Goal: Transaction & Acquisition: Book appointment/travel/reservation

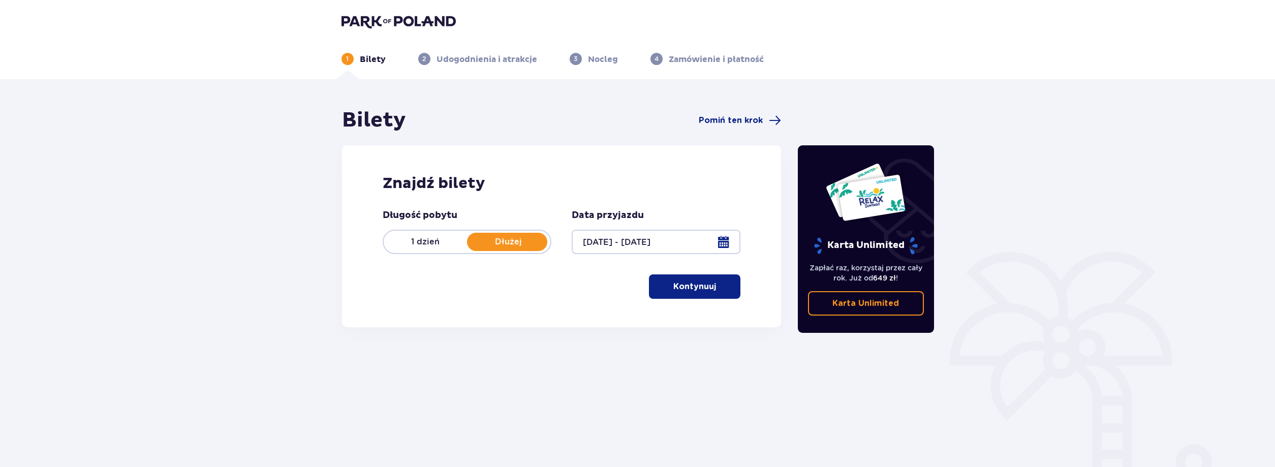
click at [708, 284] on button "Kontynuuj" at bounding box center [694, 286] width 91 height 24
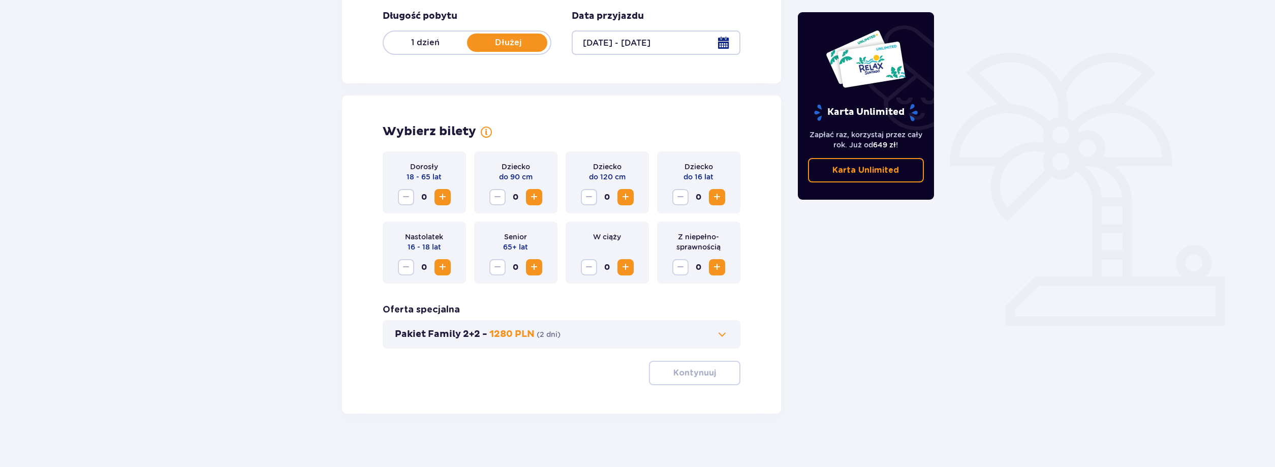
scroll to position [207, 0]
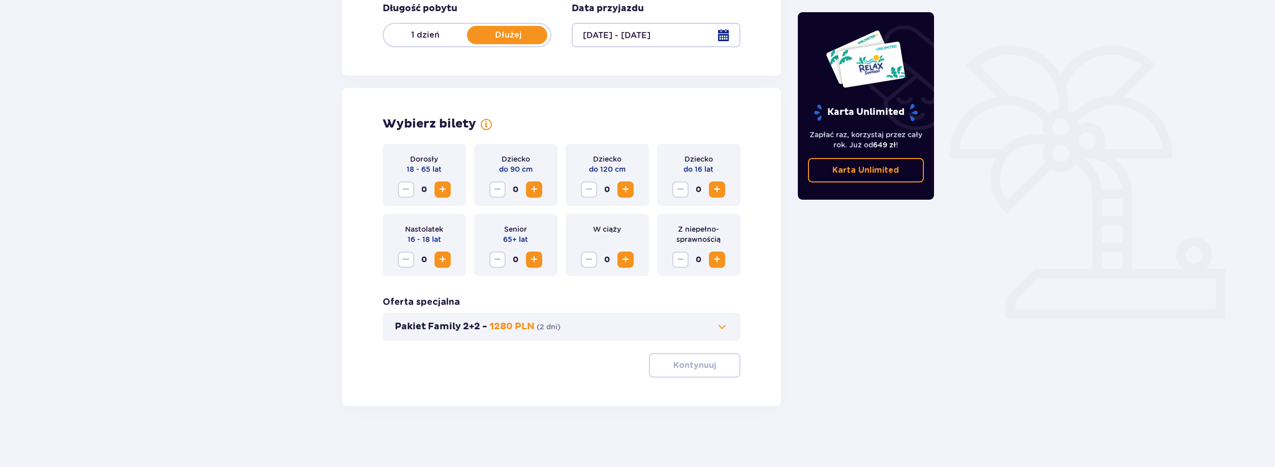
click at [716, 188] on span "Zwiększ" at bounding box center [717, 189] width 12 height 12
click at [446, 194] on span "Zwiększ" at bounding box center [443, 189] width 12 height 12
click at [445, 193] on span "Zwiększ" at bounding box center [443, 189] width 12 height 12
click at [697, 370] on p "Kontynuuj" at bounding box center [695, 365] width 43 height 11
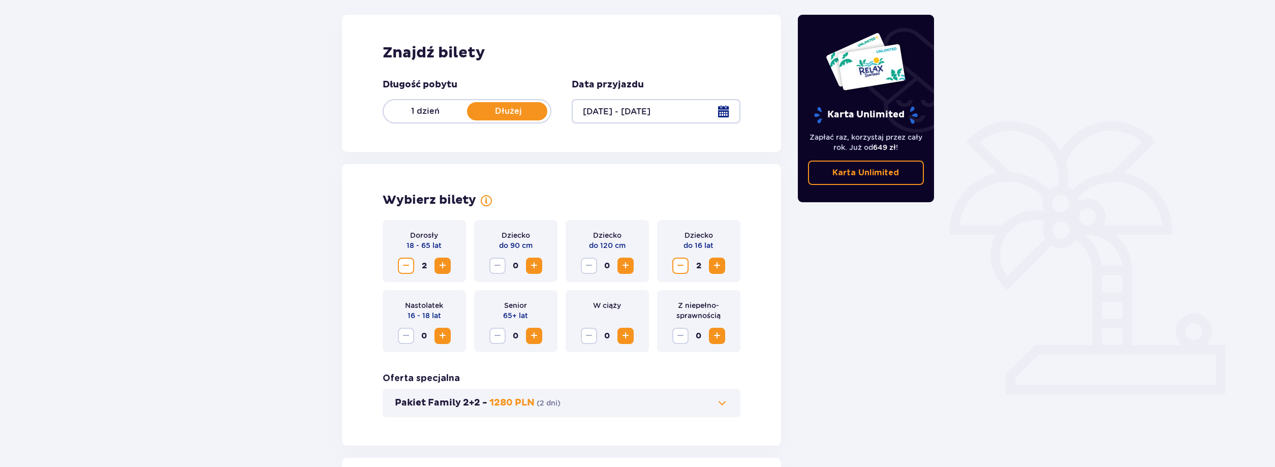
scroll to position [0, 0]
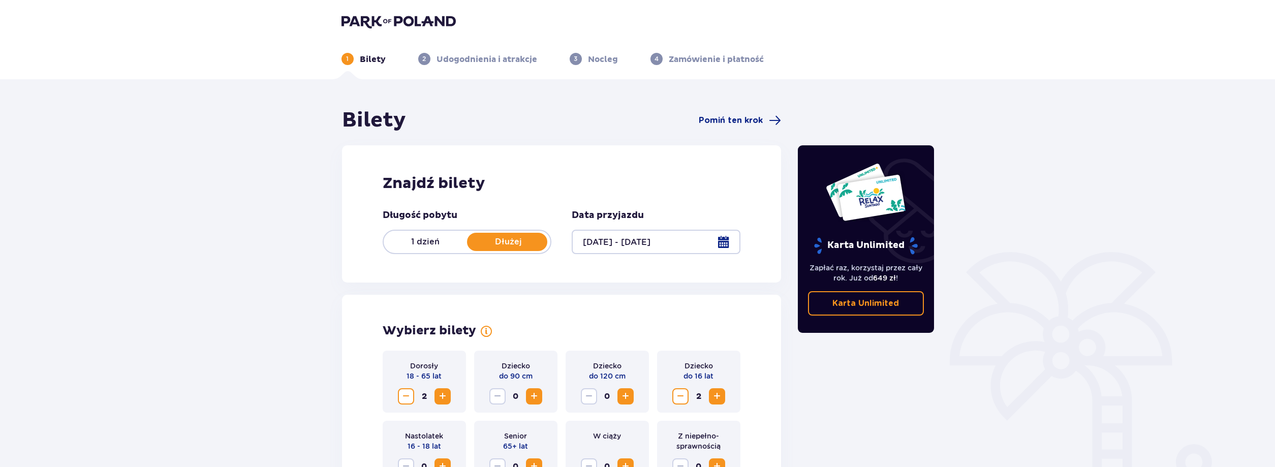
drag, startPoint x: 420, startPoint y: 241, endPoint x: 430, endPoint y: 244, distance: 9.6
click at [421, 241] on p "1 dzień" at bounding box center [425, 241] width 83 height 11
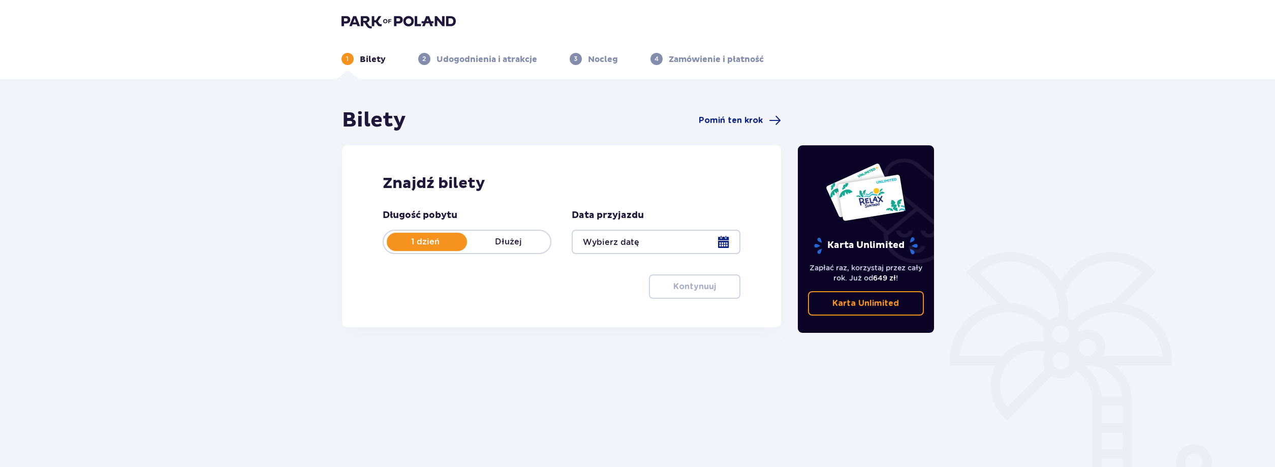
click at [721, 244] on div at bounding box center [656, 242] width 169 height 24
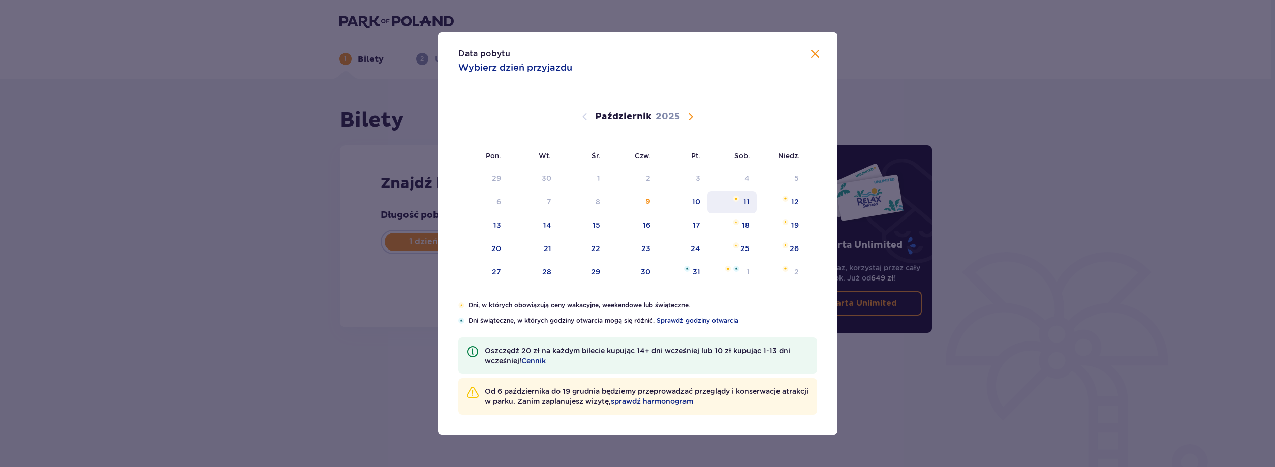
click at [748, 203] on div "11" at bounding box center [747, 202] width 6 height 10
type input "[DATE]"
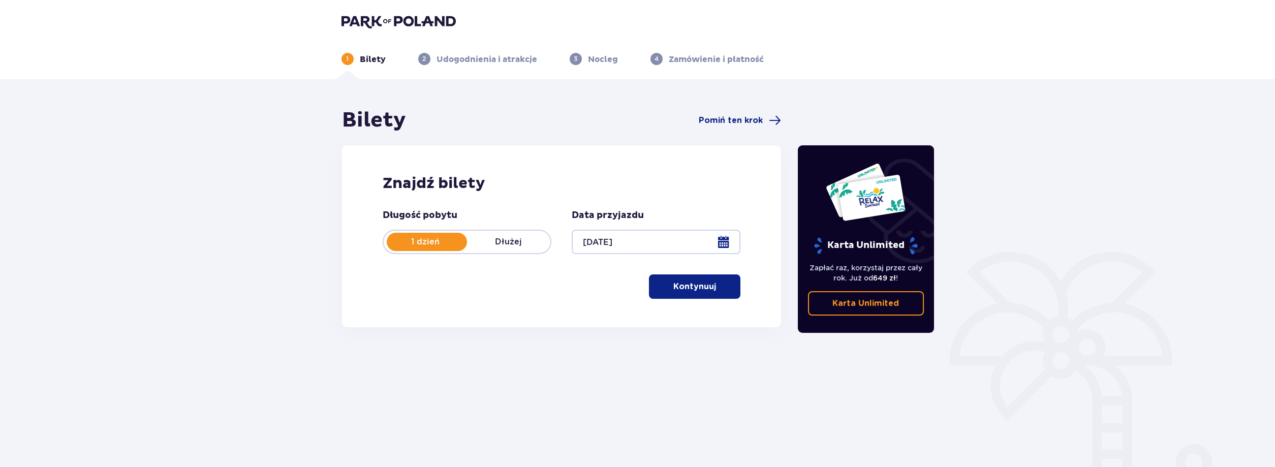
click at [711, 283] on button "Kontynuuj" at bounding box center [694, 286] width 91 height 24
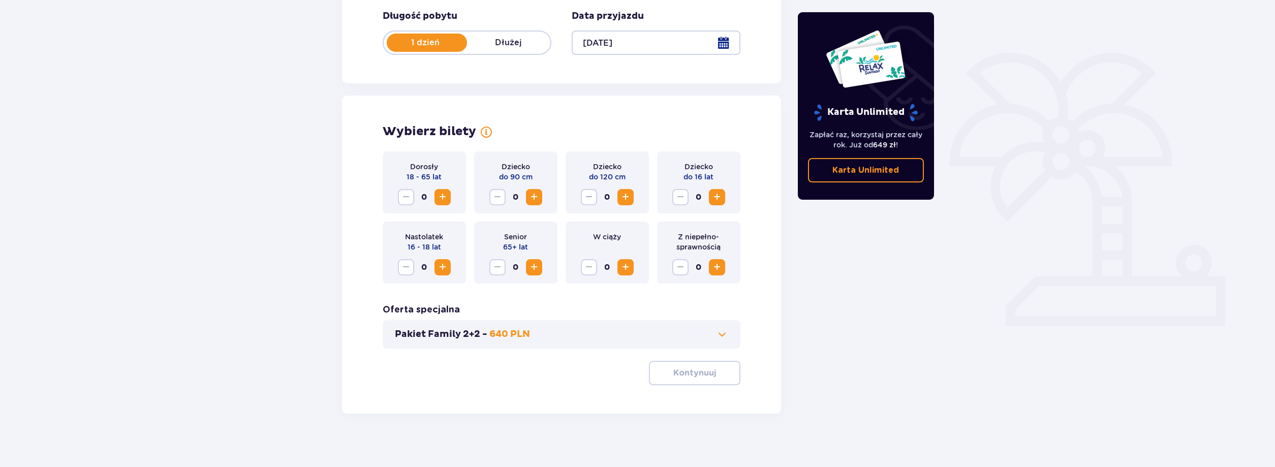
scroll to position [207, 0]
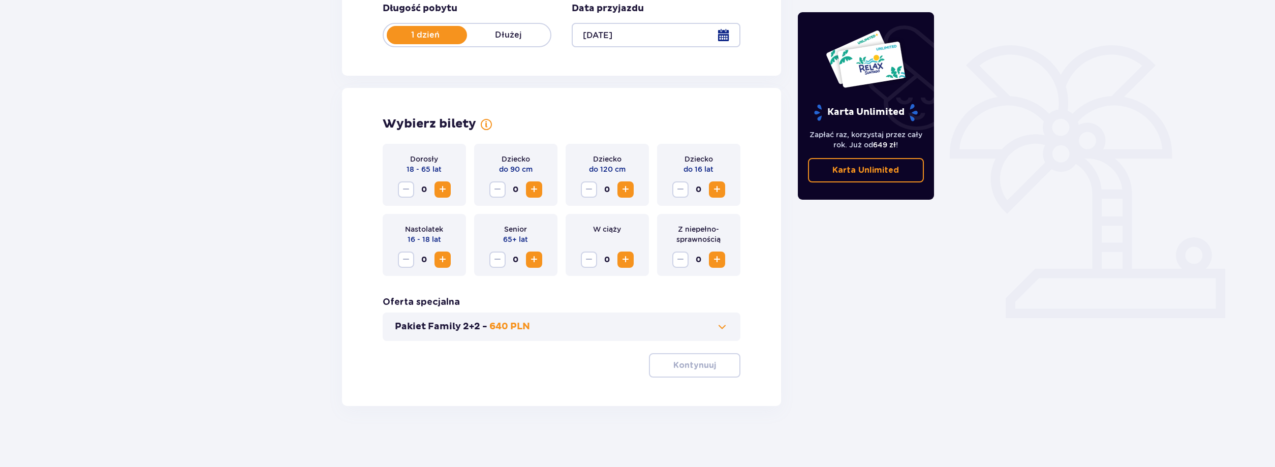
click at [447, 192] on span "Zwiększ" at bounding box center [443, 189] width 12 height 12
click at [718, 194] on span "Zwiększ" at bounding box center [717, 189] width 12 height 12
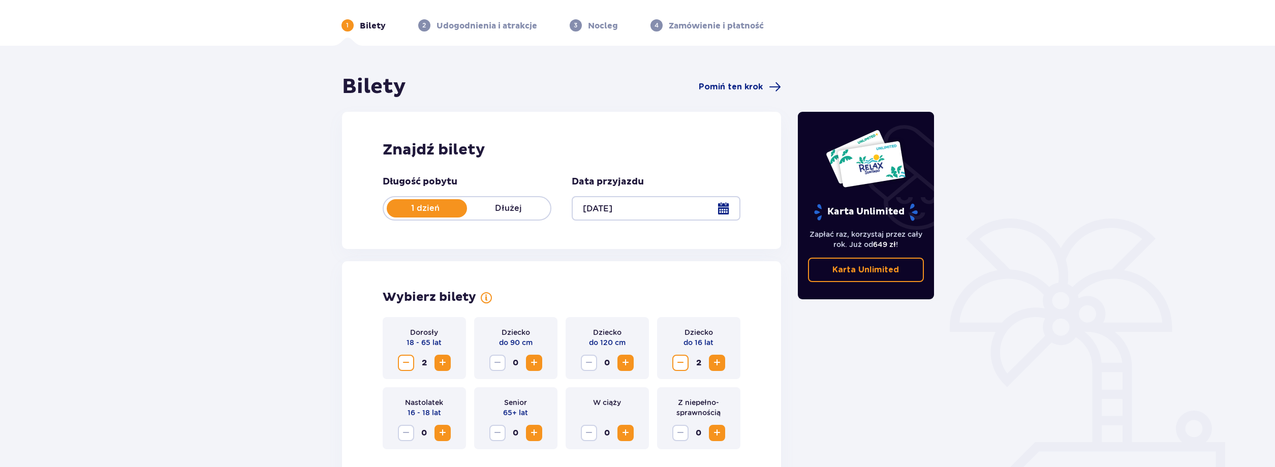
scroll to position [0, 0]
